Goal: Task Accomplishment & Management: Use online tool/utility

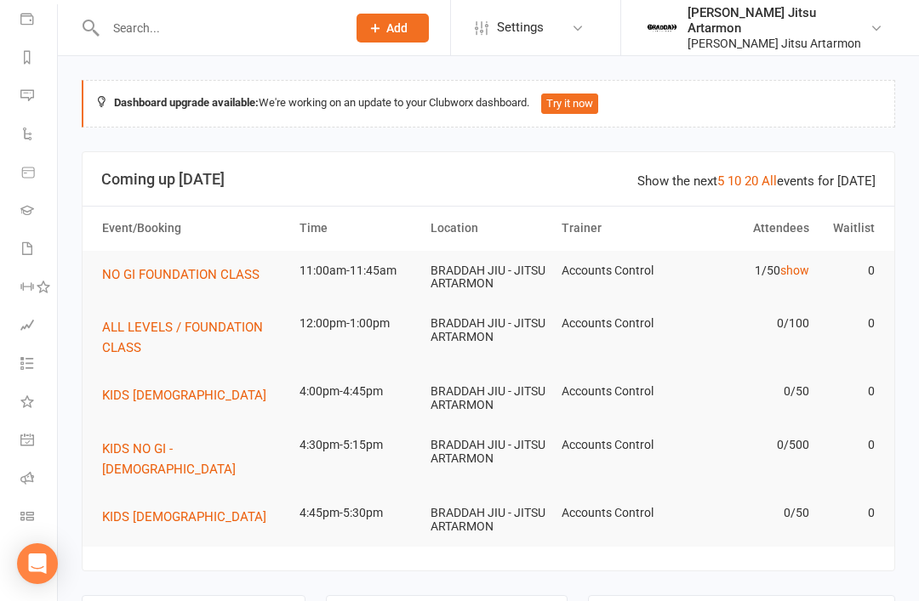
scroll to position [200, 0]
click at [38, 512] on link "Class check-in" at bounding box center [39, 518] width 38 height 38
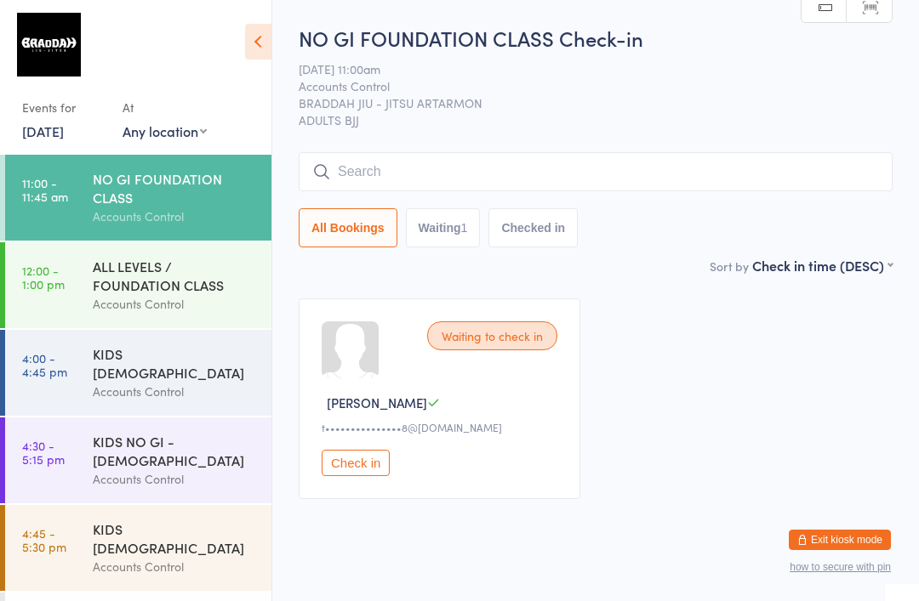
click at [379, 468] on button "Check in" at bounding box center [356, 463] width 68 height 26
click at [448, 177] on input "search" at bounding box center [596, 171] width 594 height 39
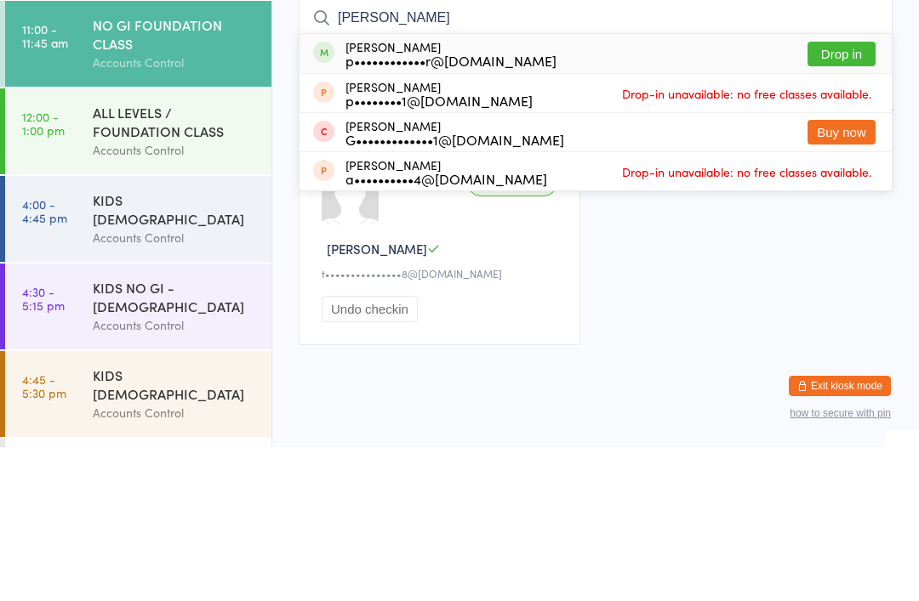
type input "[PERSON_NAME]"
click at [447, 194] on div "[PERSON_NAME] p••••••••••••r@[DOMAIN_NAME]" at bounding box center [450, 207] width 211 height 27
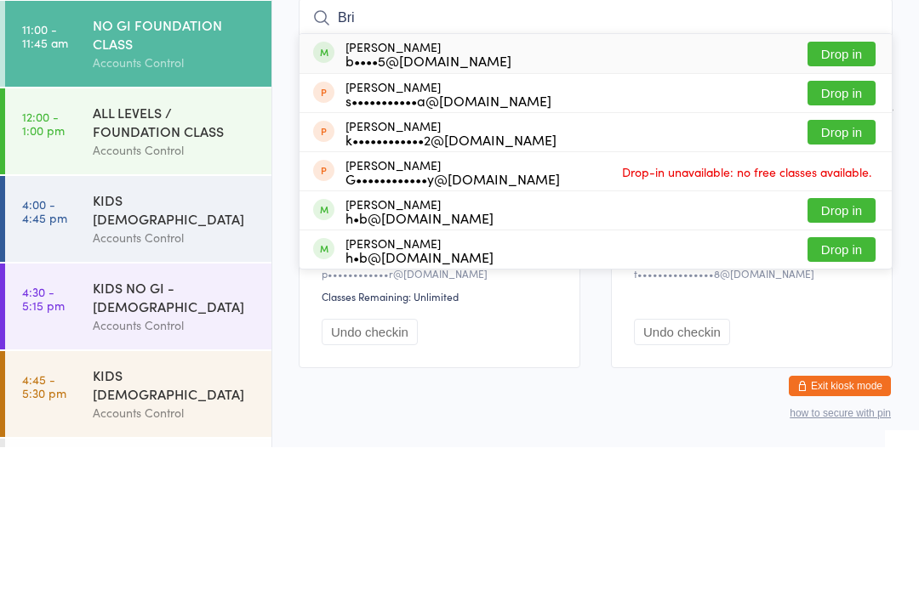
type input "Bri"
click at [824, 196] on button "Drop in" at bounding box center [841, 208] width 68 height 25
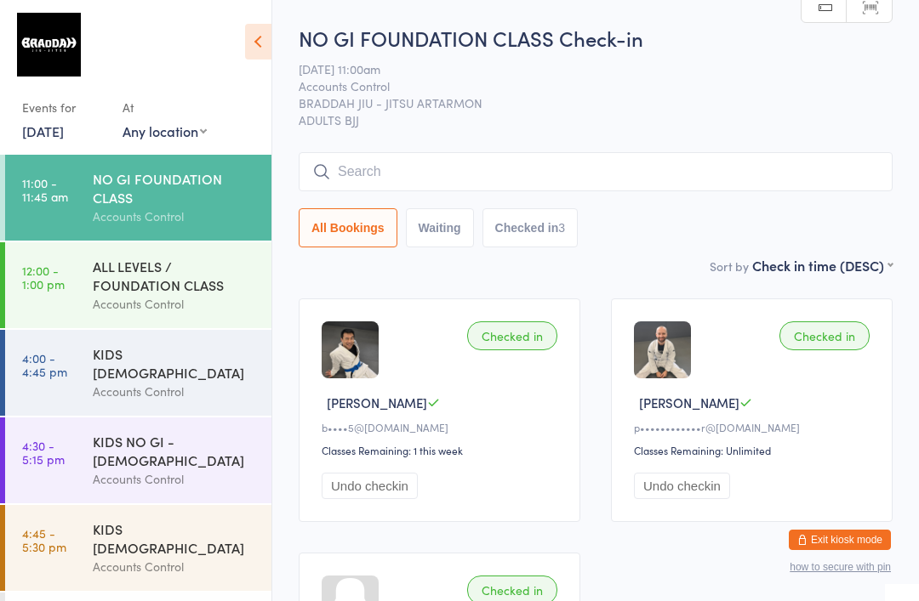
click at [396, 164] on input "search" at bounding box center [596, 171] width 594 height 39
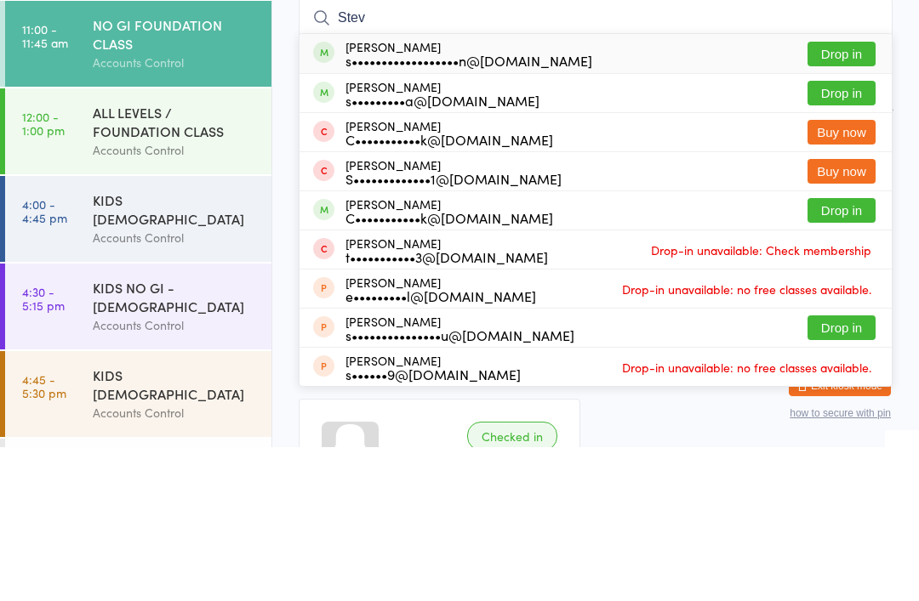
type input "Stev"
click at [842, 235] on button "Drop in" at bounding box center [841, 247] width 68 height 25
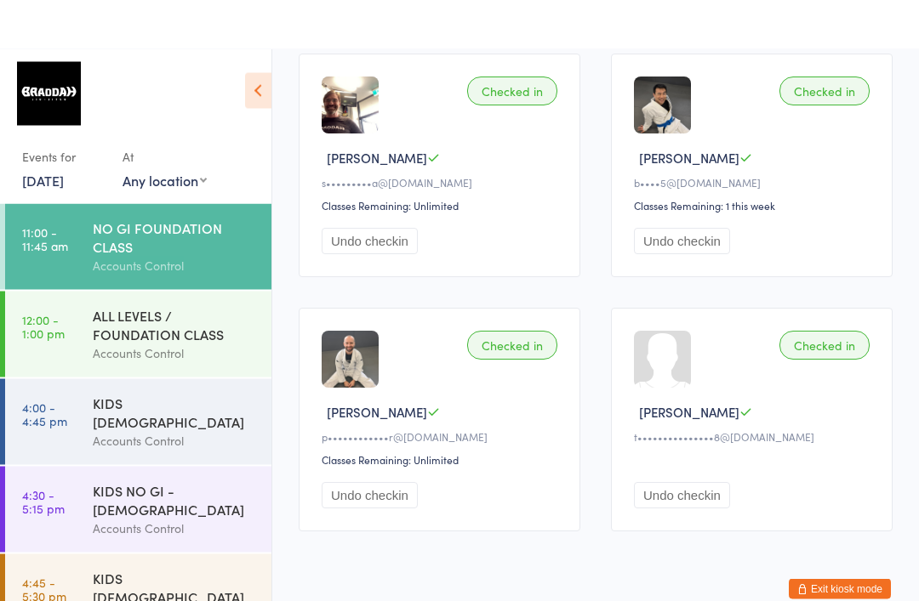
scroll to position [110, 0]
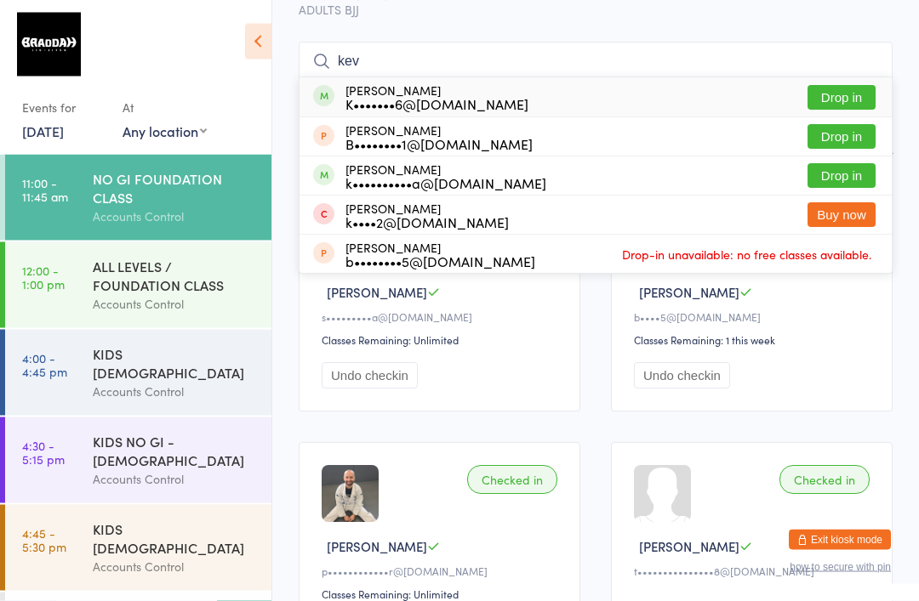
type input "kev"
click at [847, 171] on button "Drop in" at bounding box center [841, 176] width 68 height 25
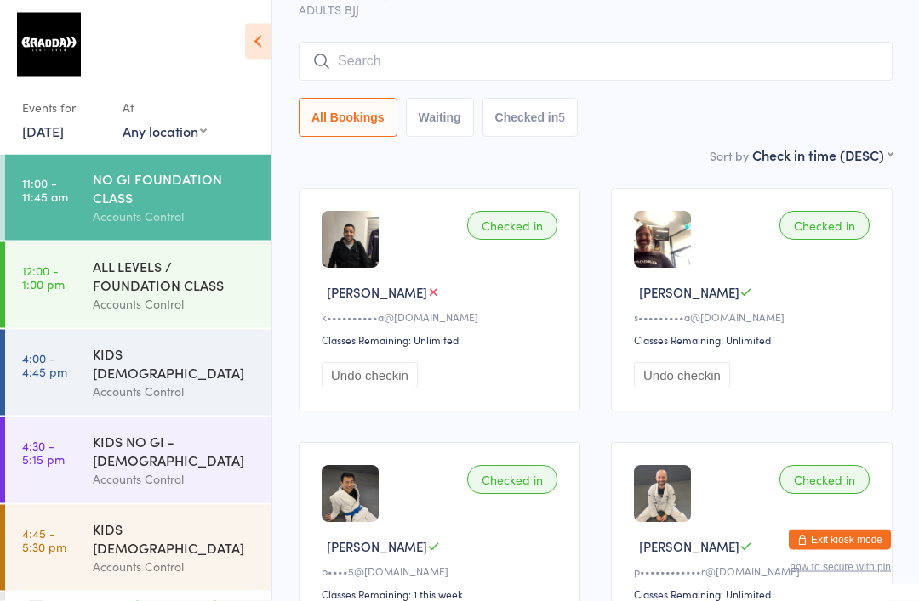
click at [647, 76] on input "search" at bounding box center [596, 62] width 594 height 39
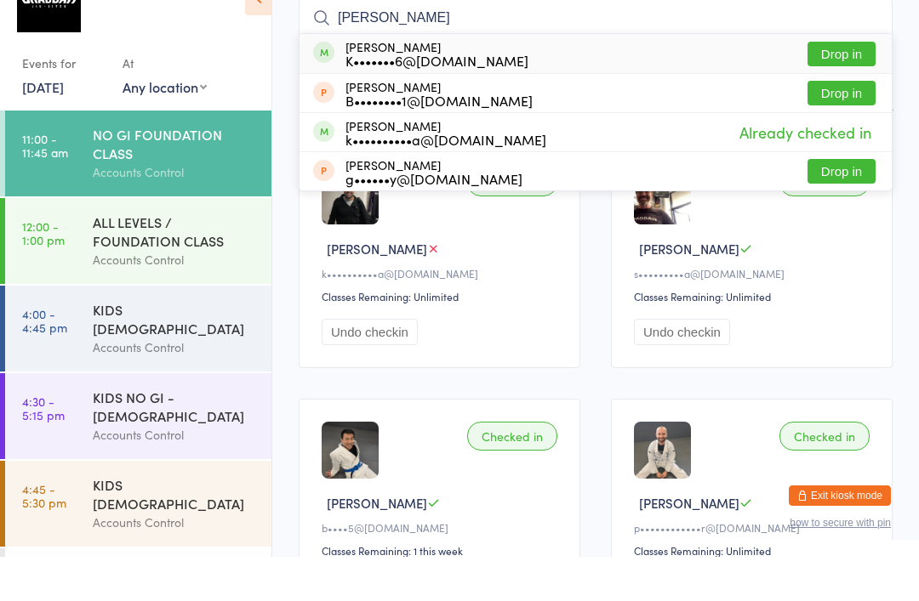
type input "[PERSON_NAME]"
click at [855, 86] on button "Drop in" at bounding box center [841, 98] width 68 height 25
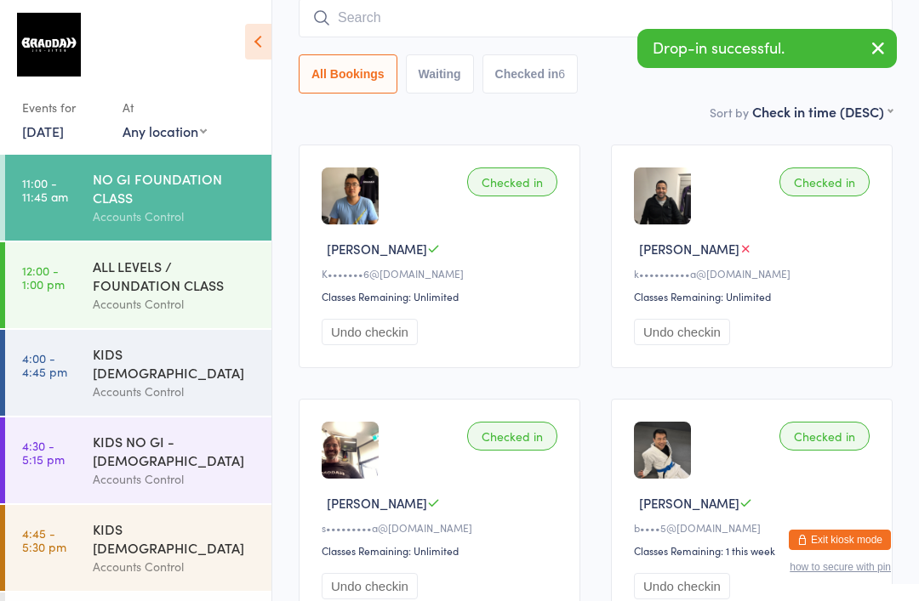
click at [193, 294] on div "ALL LEVELS / FOUNDATION CLASS" at bounding box center [175, 275] width 164 height 37
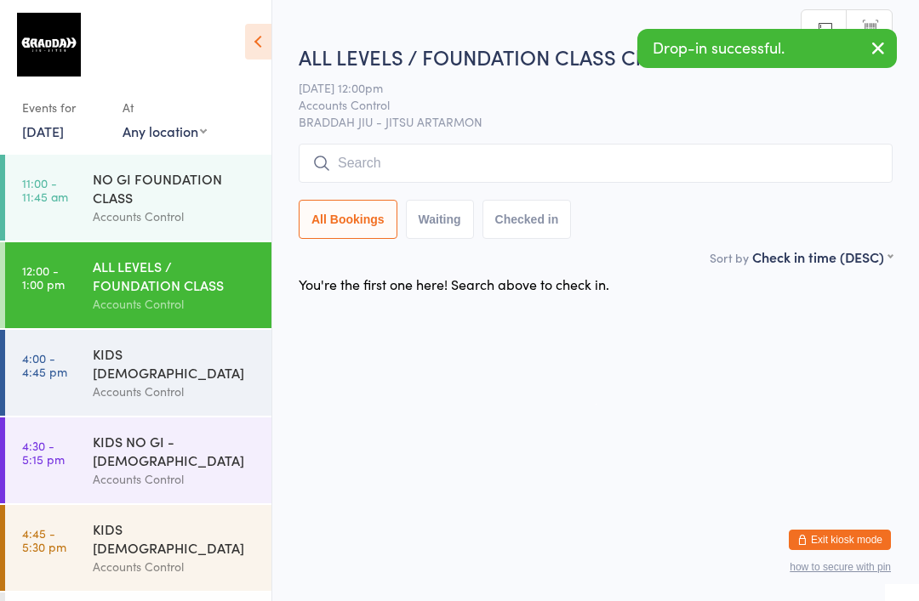
click at [623, 152] on input "search" at bounding box center [596, 163] width 594 height 39
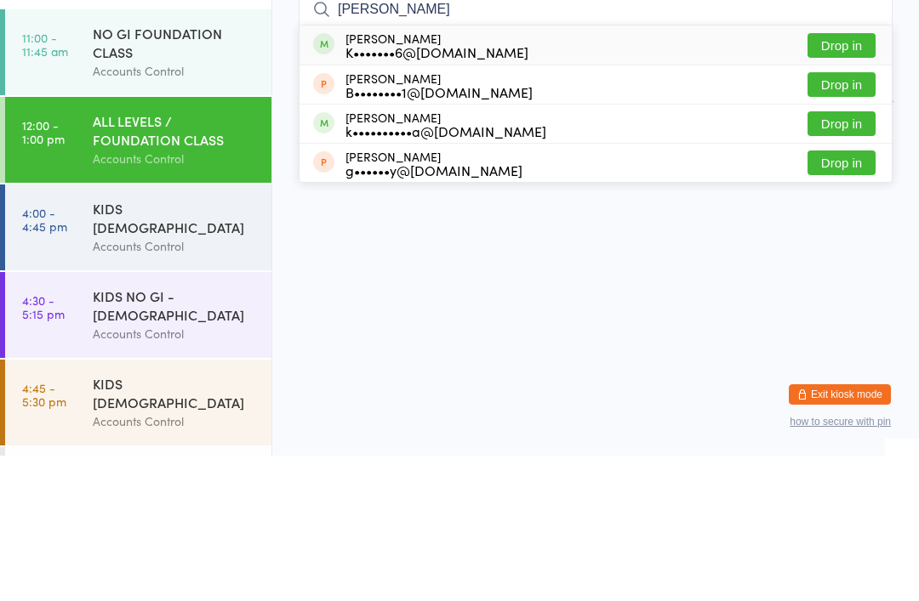
type input "[PERSON_NAME]"
click at [850, 179] on button "Drop in" at bounding box center [841, 191] width 68 height 25
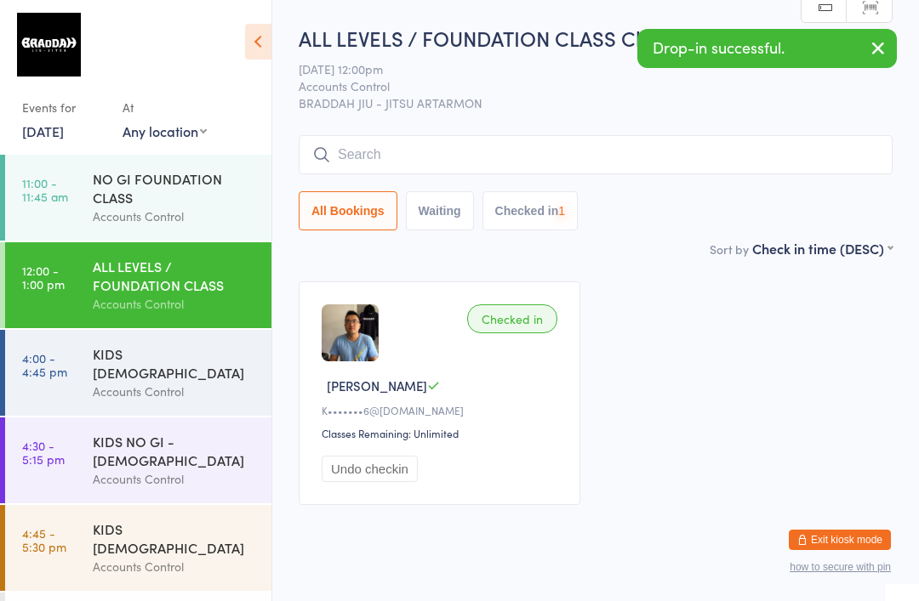
click at [197, 211] on div "Accounts Control" at bounding box center [175, 217] width 164 height 20
